Goal: Task Accomplishment & Management: Use online tool/utility

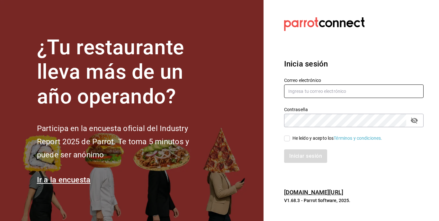
type input "mochomos.puebla@grupocosteno.com"
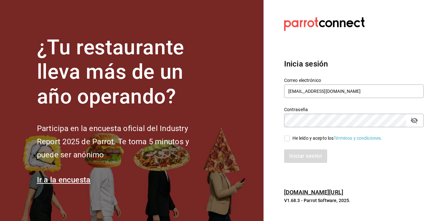
click at [286, 137] on input "He leído y acepto los Términos y condiciones." at bounding box center [287, 139] width 6 height 6
click at [287, 140] on input "He leído y acepto los Términos y condiciones." at bounding box center [287, 139] width 6 height 6
checkbox input "true"
click at [289, 151] on button "Iniciar sesión" at bounding box center [306, 155] width 44 height 13
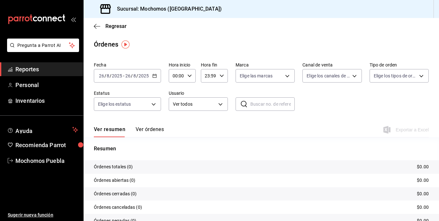
click at [154, 76] on \(Stroke\) "button" at bounding box center [155, 75] width 4 height 0
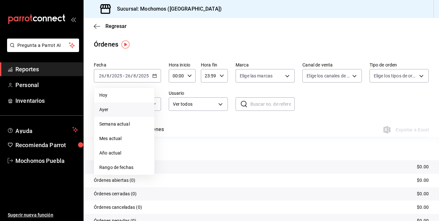
click at [111, 110] on span "Ayer" at bounding box center [124, 109] width 50 height 7
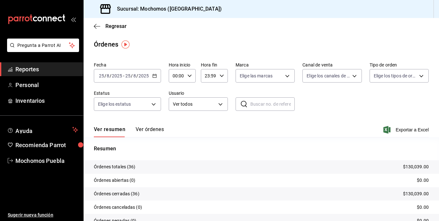
click at [95, 22] on div "Regresar" at bounding box center [261, 26] width 355 height 16
click at [97, 27] on icon "button" at bounding box center [97, 26] width 6 height 6
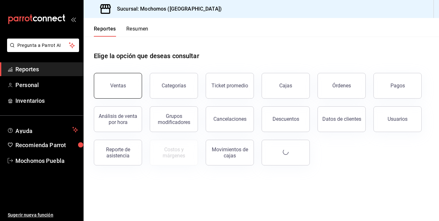
click at [118, 81] on button "Ventas" at bounding box center [118, 86] width 48 height 26
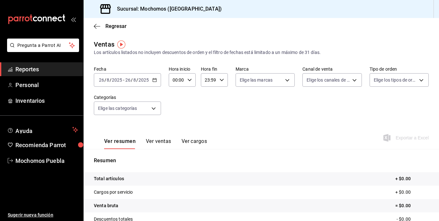
click at [153, 79] on icon "button" at bounding box center [154, 80] width 4 height 4
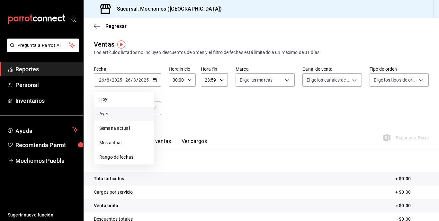
click at [112, 111] on span "Ayer" at bounding box center [124, 114] width 50 height 7
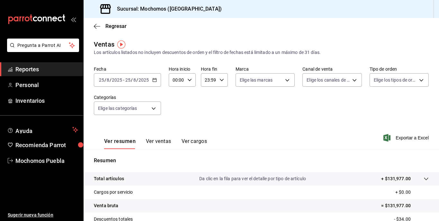
click at [159, 139] on button "Ver ventas" at bounding box center [158, 143] width 25 height 11
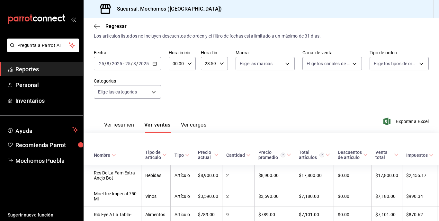
scroll to position [2841, 0]
